Goal: Information Seeking & Learning: Find specific page/section

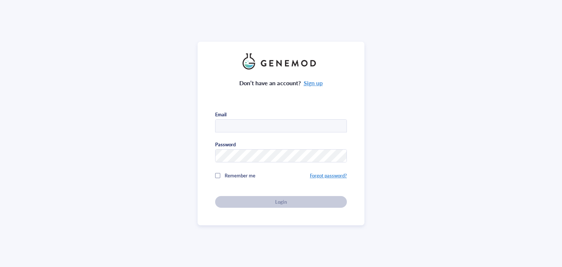
type input "[EMAIL_ADDRESS][DOMAIN_NAME]"
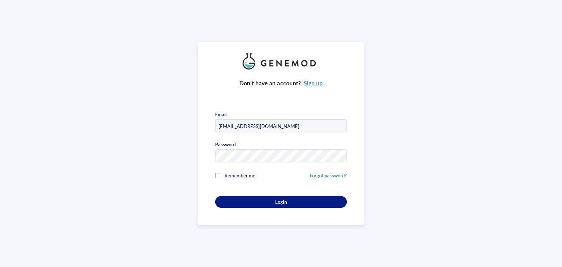
click at [490, 113] on div "Don’t have an account? Sign up Email [EMAIL_ADDRESS][DOMAIN_NAME] Password Reme…" at bounding box center [281, 133] width 562 height 267
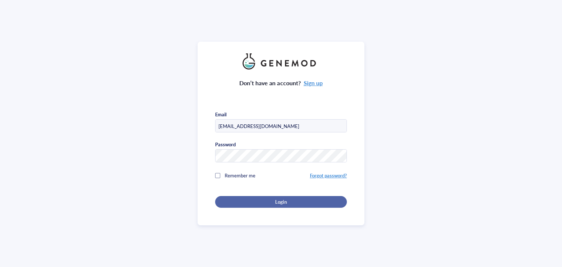
click at [283, 202] on span "Login" at bounding box center [280, 202] width 11 height 7
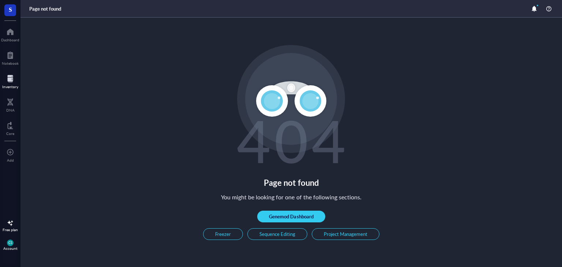
click at [6, 79] on div at bounding box center [10, 79] width 16 height 12
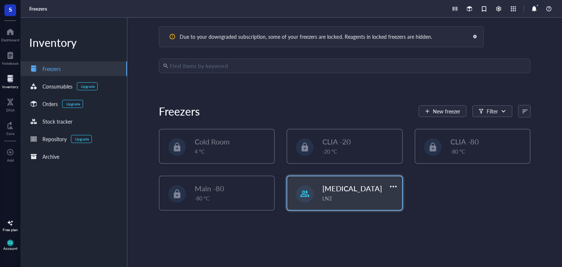
click at [367, 194] on div "LN2" at bounding box center [360, 198] width 75 height 8
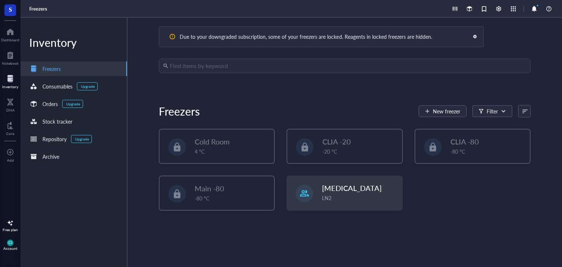
click at [233, 58] on div "Due to your downgraded subscription, some of your freezers are locked. Reagents…" at bounding box center [344, 143] width 435 height 250
click at [236, 65] on input "search" at bounding box center [348, 66] width 357 height 14
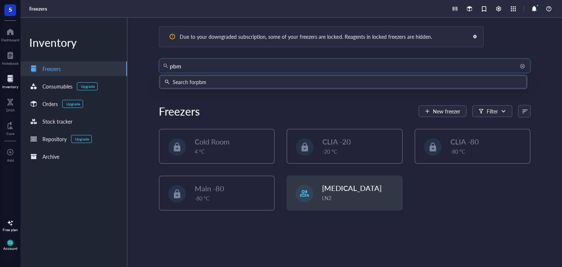
type input "pbmc"
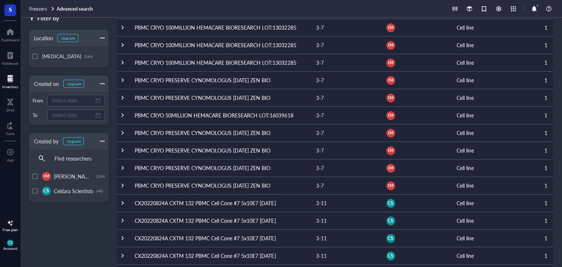
scroll to position [256, 0]
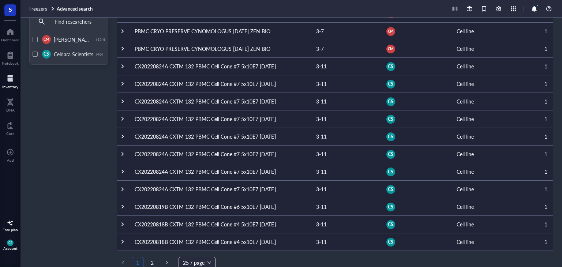
click at [204, 67] on td "CX20220824A CXTM 132 PBMC Cell Cone #7 5x10E7 08/25/22" at bounding box center [220, 66] width 182 height 18
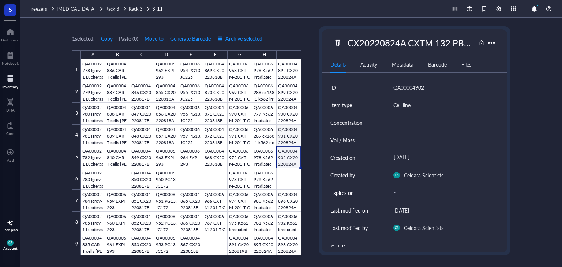
click at [287, 140] on div at bounding box center [191, 157] width 220 height 196
click at [288, 158] on div at bounding box center [191, 157] width 220 height 196
click at [288, 138] on div at bounding box center [191, 157] width 220 height 196
click at [288, 159] on div at bounding box center [191, 157] width 220 height 196
